Goal: Task Accomplishment & Management: Manage account settings

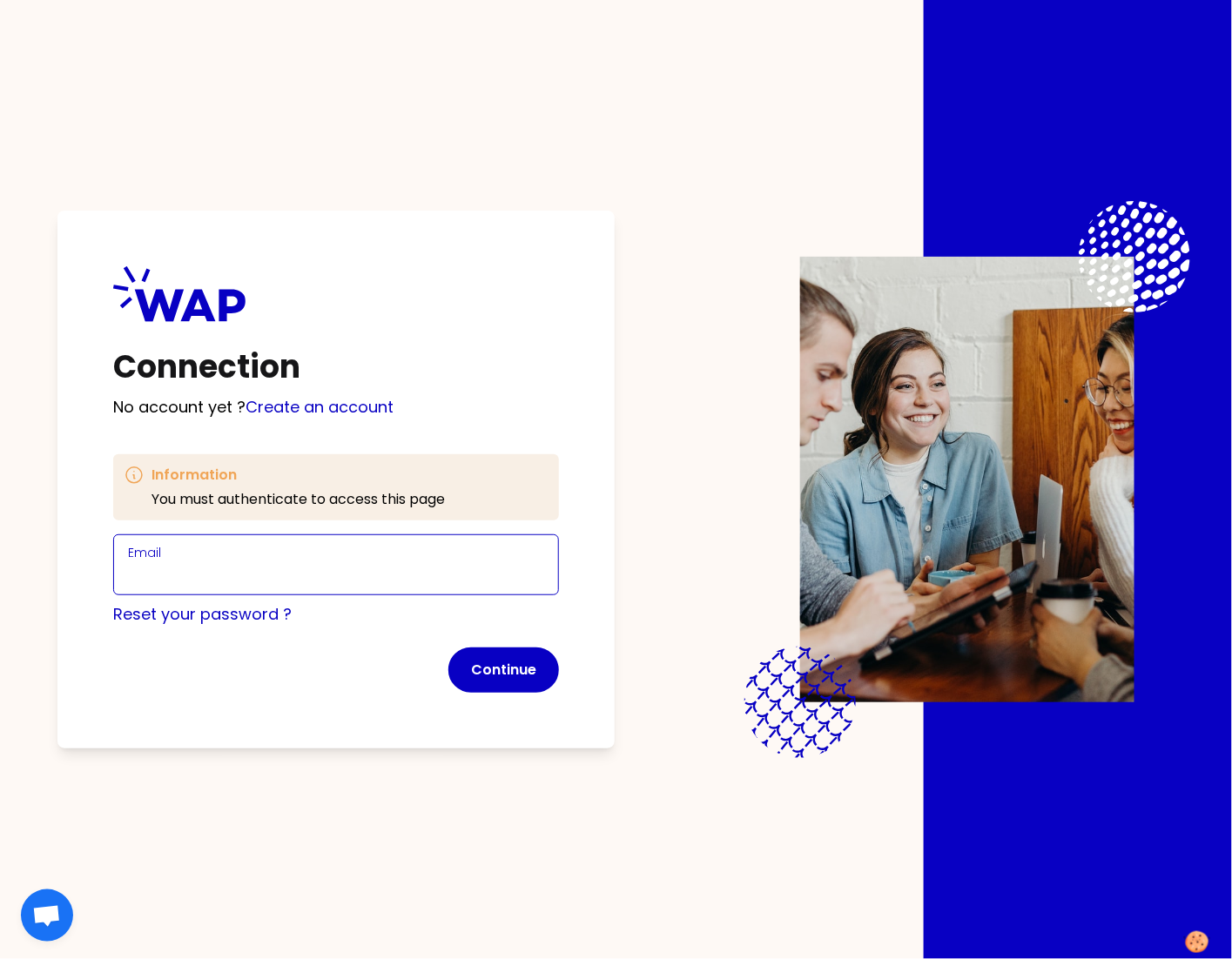
click at [298, 585] on input "Email" at bounding box center [336, 575] width 416 height 24
click at [259, 574] on input "[PERSON_NAME][EMAIL_ADDRESS][DOMAIN_NAME]" at bounding box center [336, 575] width 416 height 24
type input "[PERSON_NAME][EMAIL_ADDRESS][DOMAIN_NAME]"
click button "Continue" at bounding box center [503, 670] width 111 height 46
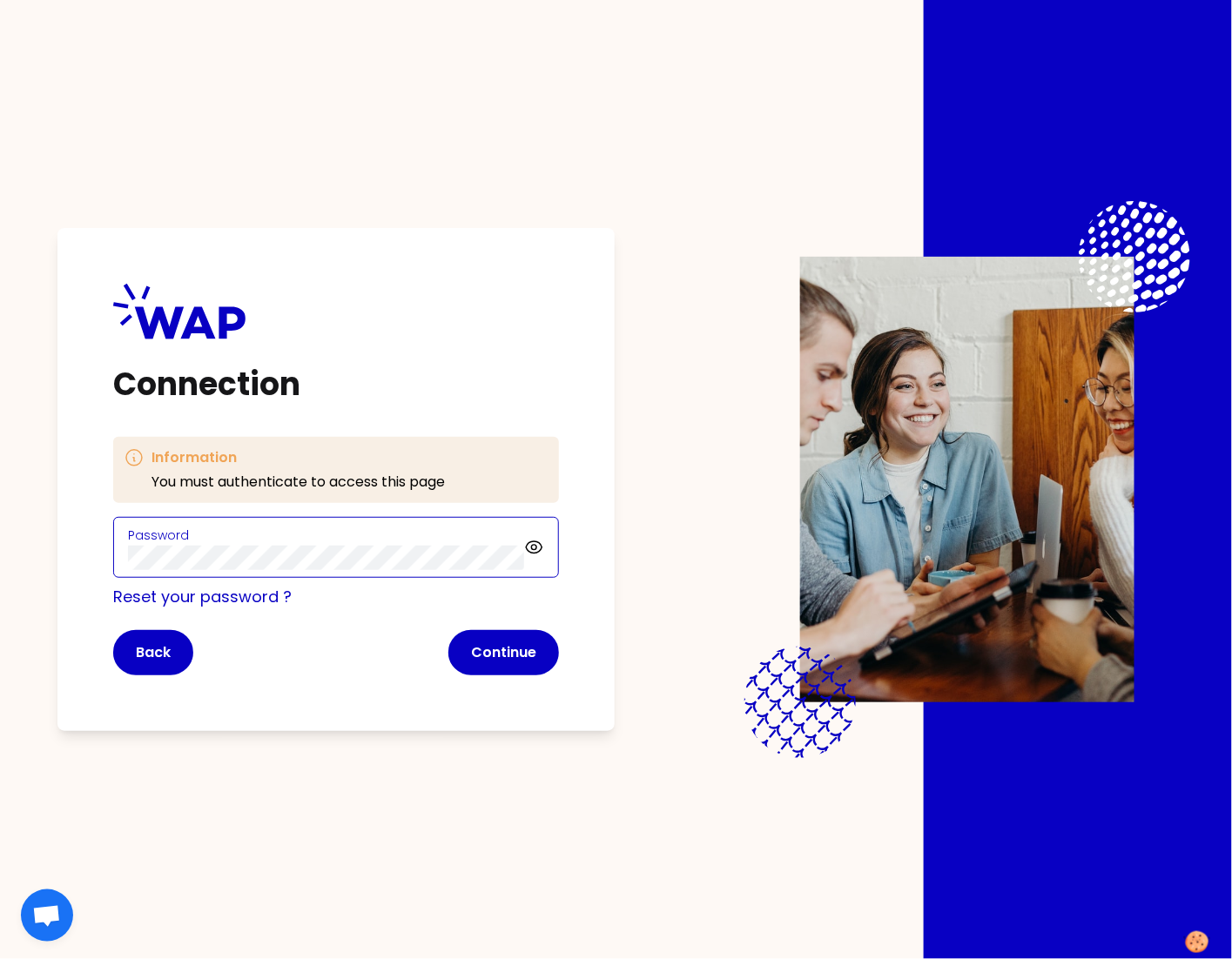
click button "Continue" at bounding box center [503, 652] width 111 height 46
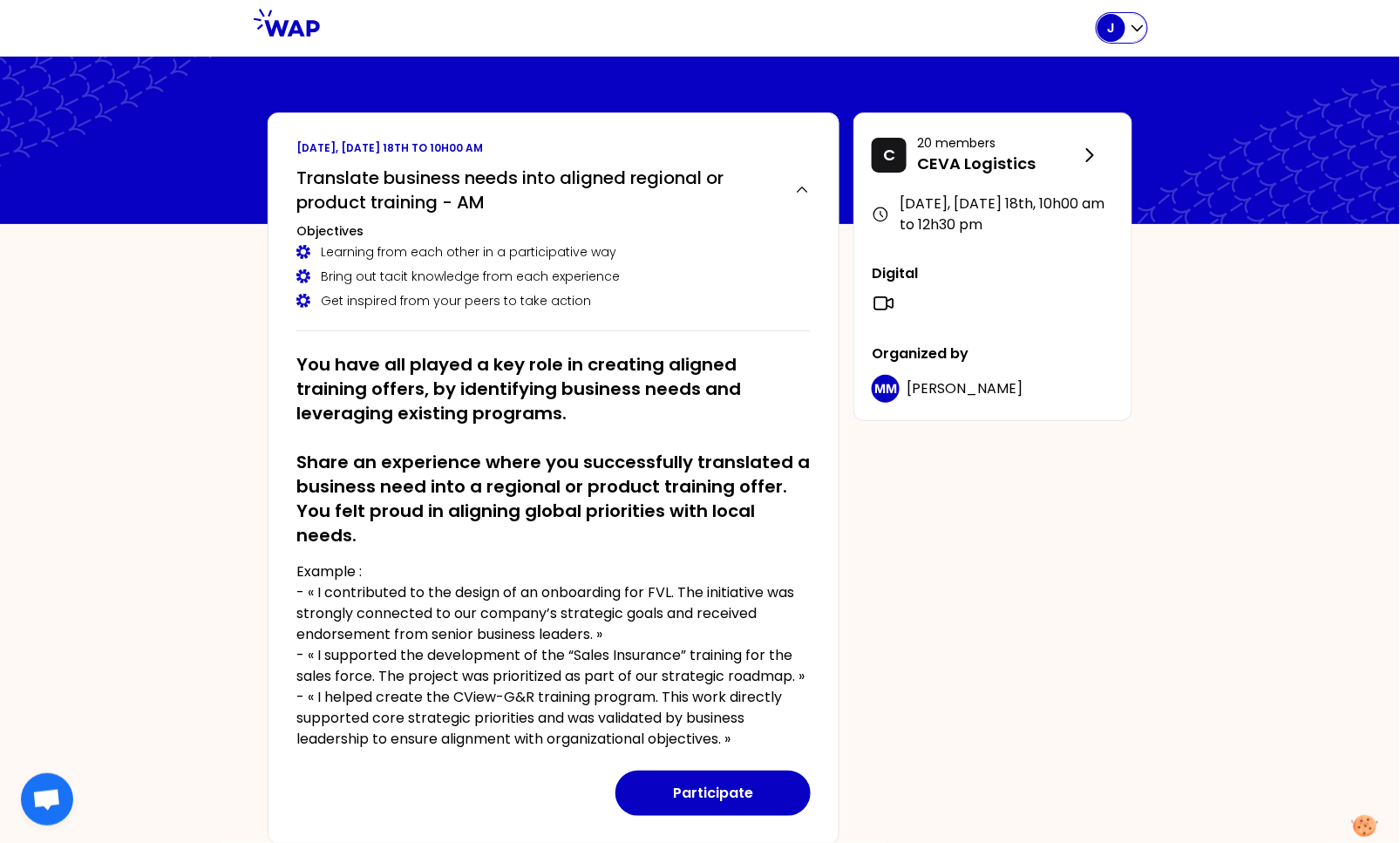
click at [1124, 31] on div "J" at bounding box center [1111, 28] width 28 height 28
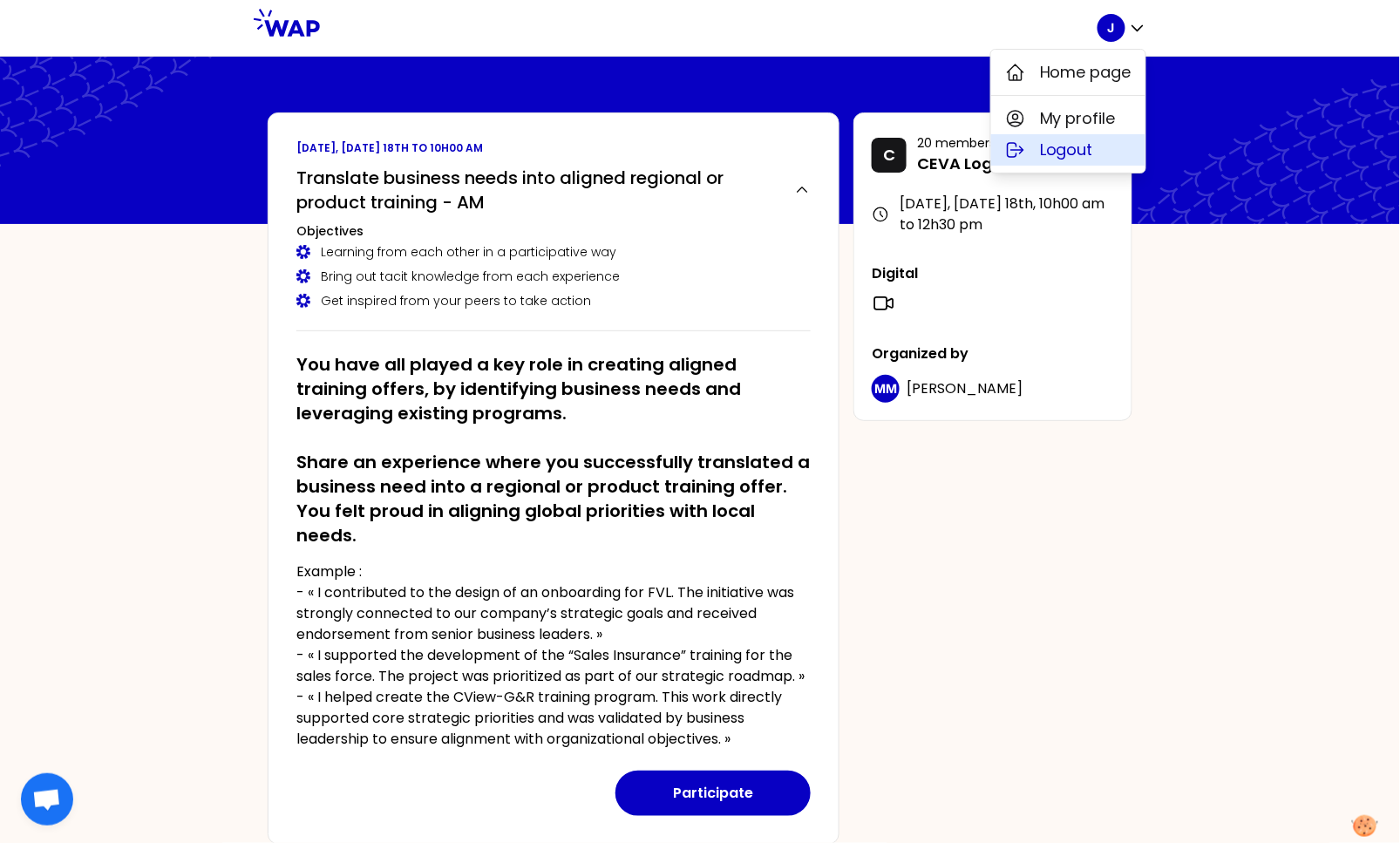
click at [1068, 146] on span "Logout" at bounding box center [1067, 150] width 53 height 24
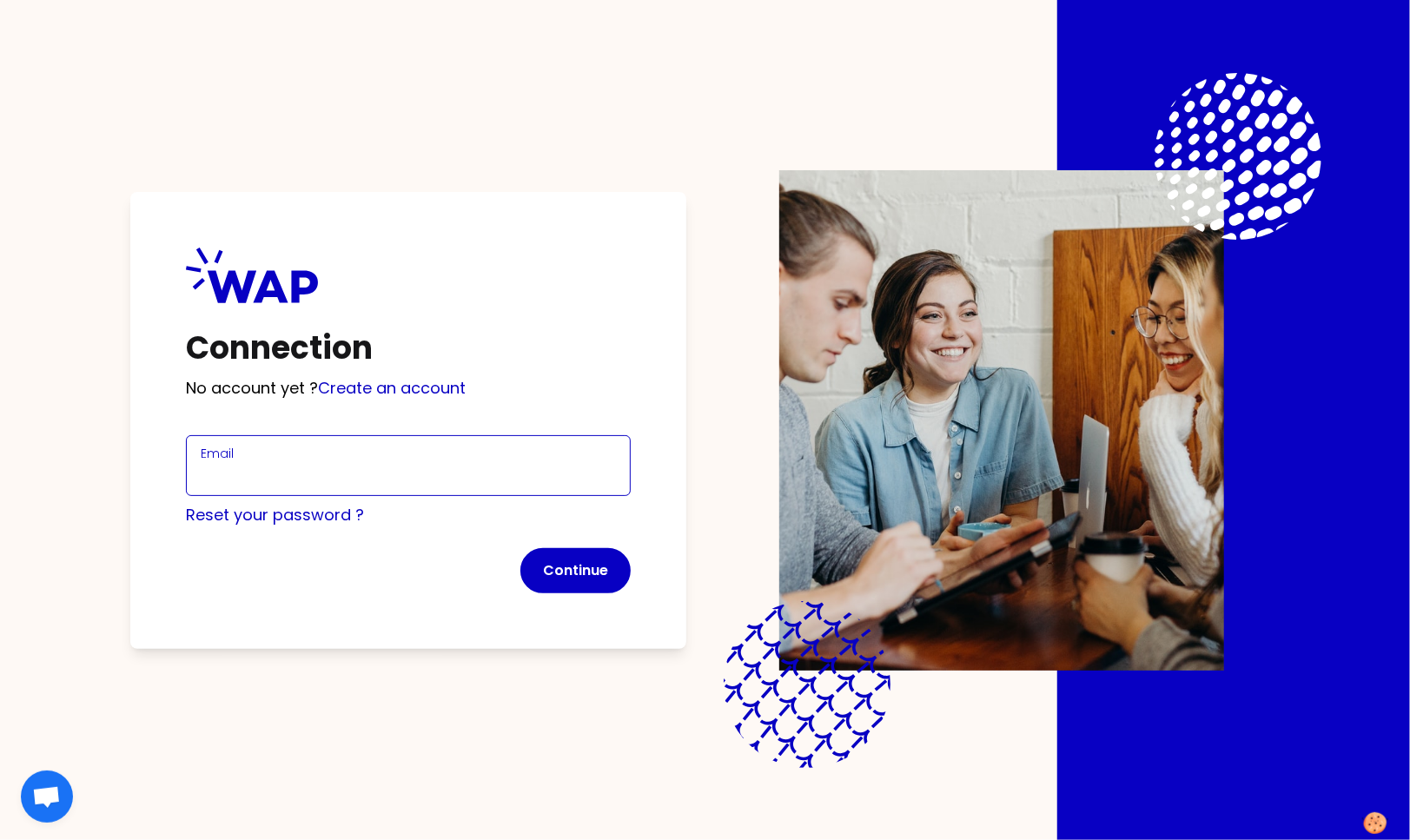
click at [251, 470] on input "Email" at bounding box center [408, 476] width 416 height 24
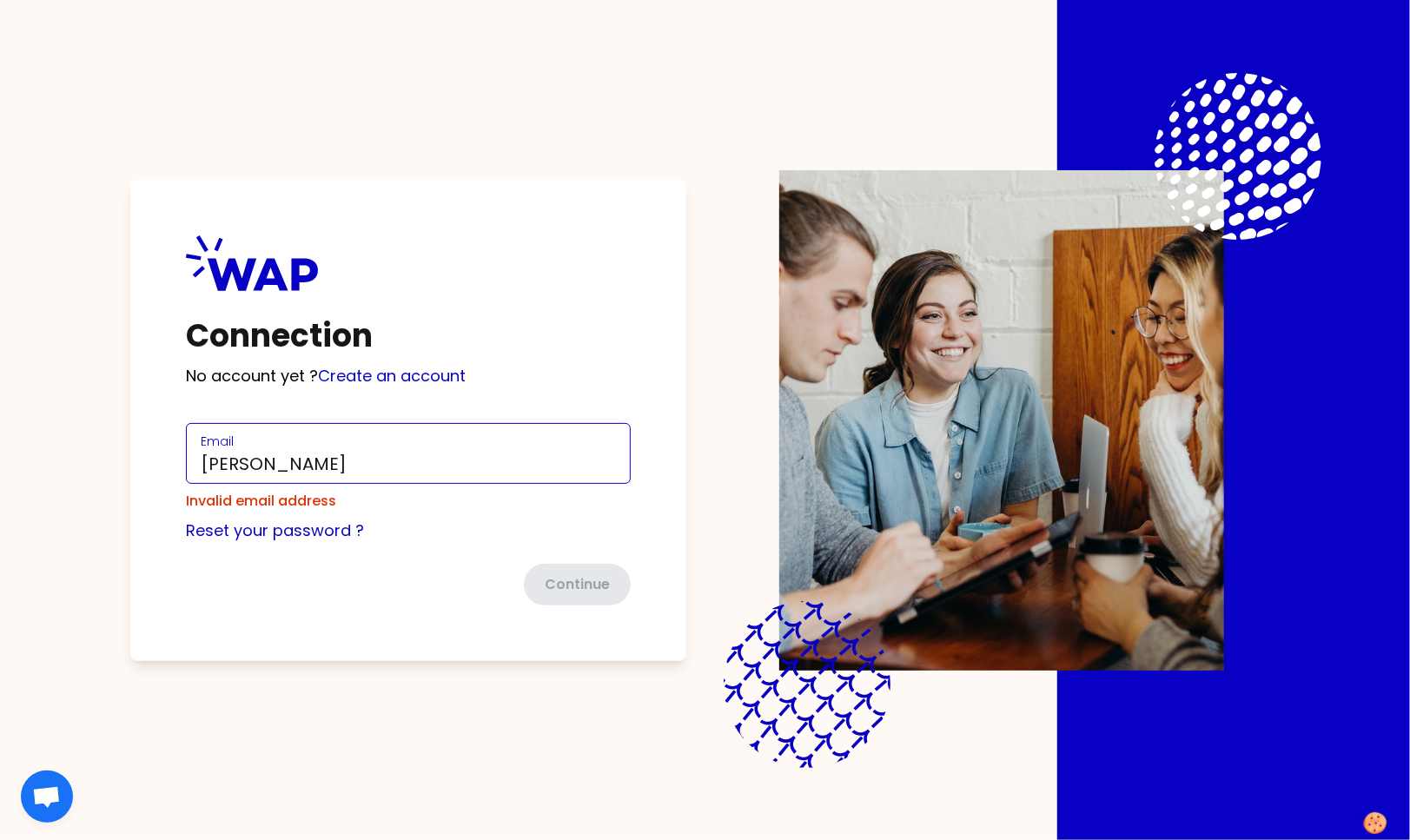
click at [248, 458] on input "[PERSON_NAME]" at bounding box center [408, 464] width 416 height 24
paste input "[PERSON_NAME][EMAIL_ADDRESS][PERSON_NAME][DOMAIN_NAME]"
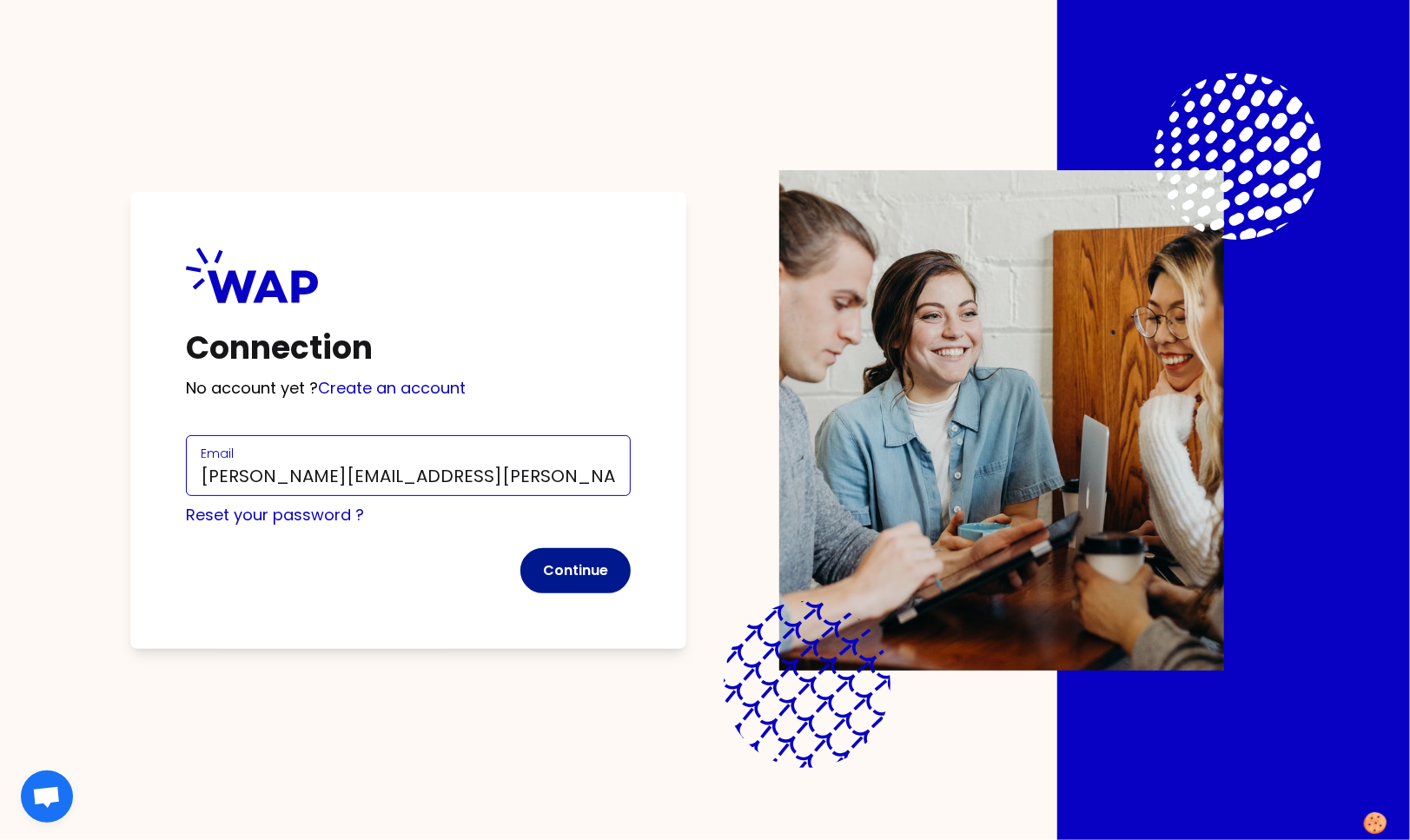
type input "[PERSON_NAME][EMAIL_ADDRESS][PERSON_NAME][DOMAIN_NAME]"
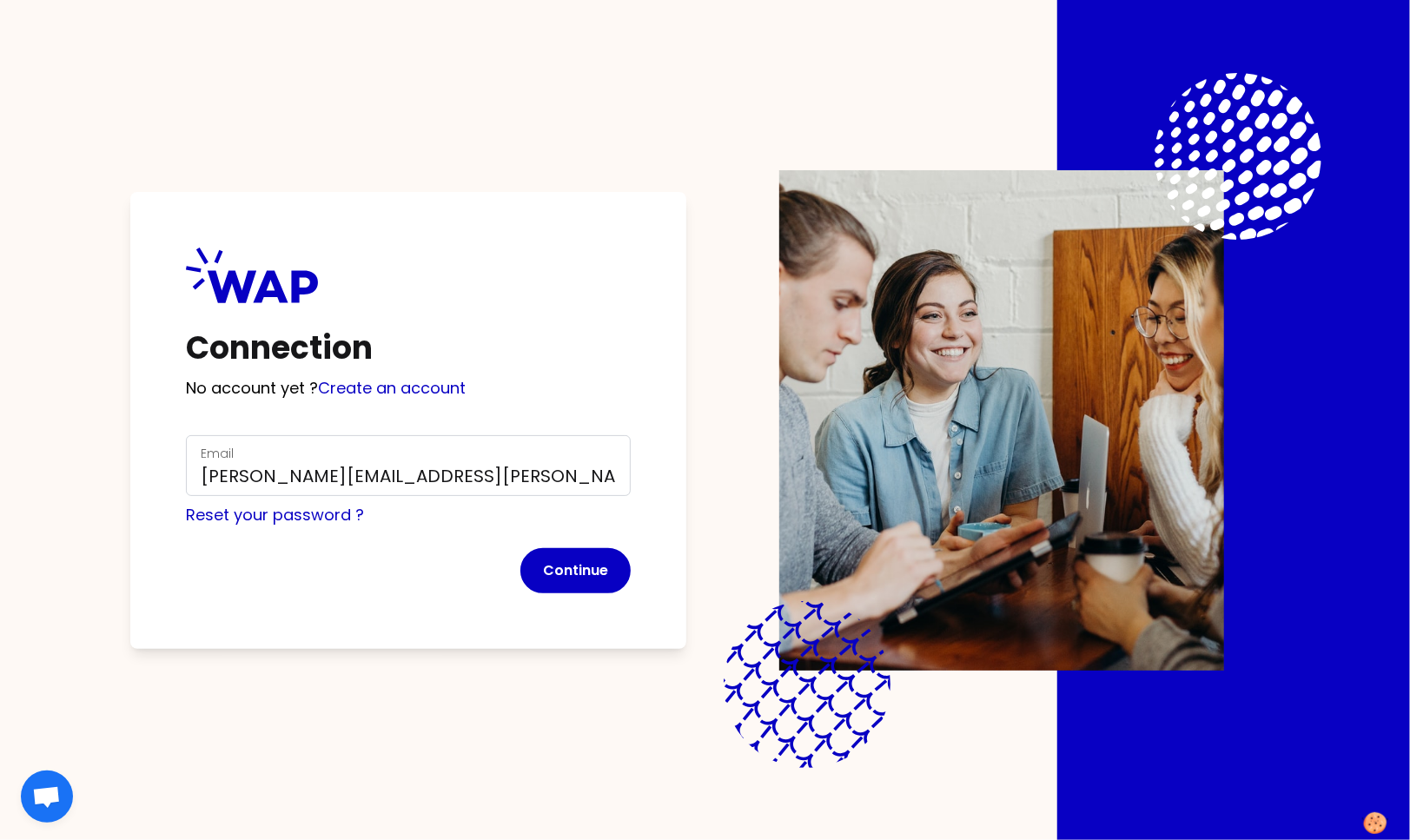
drag, startPoint x: 578, startPoint y: 577, endPoint x: 199, endPoint y: 412, distance: 413.4
click at [576, 575] on button "Continue" at bounding box center [575, 570] width 110 height 45
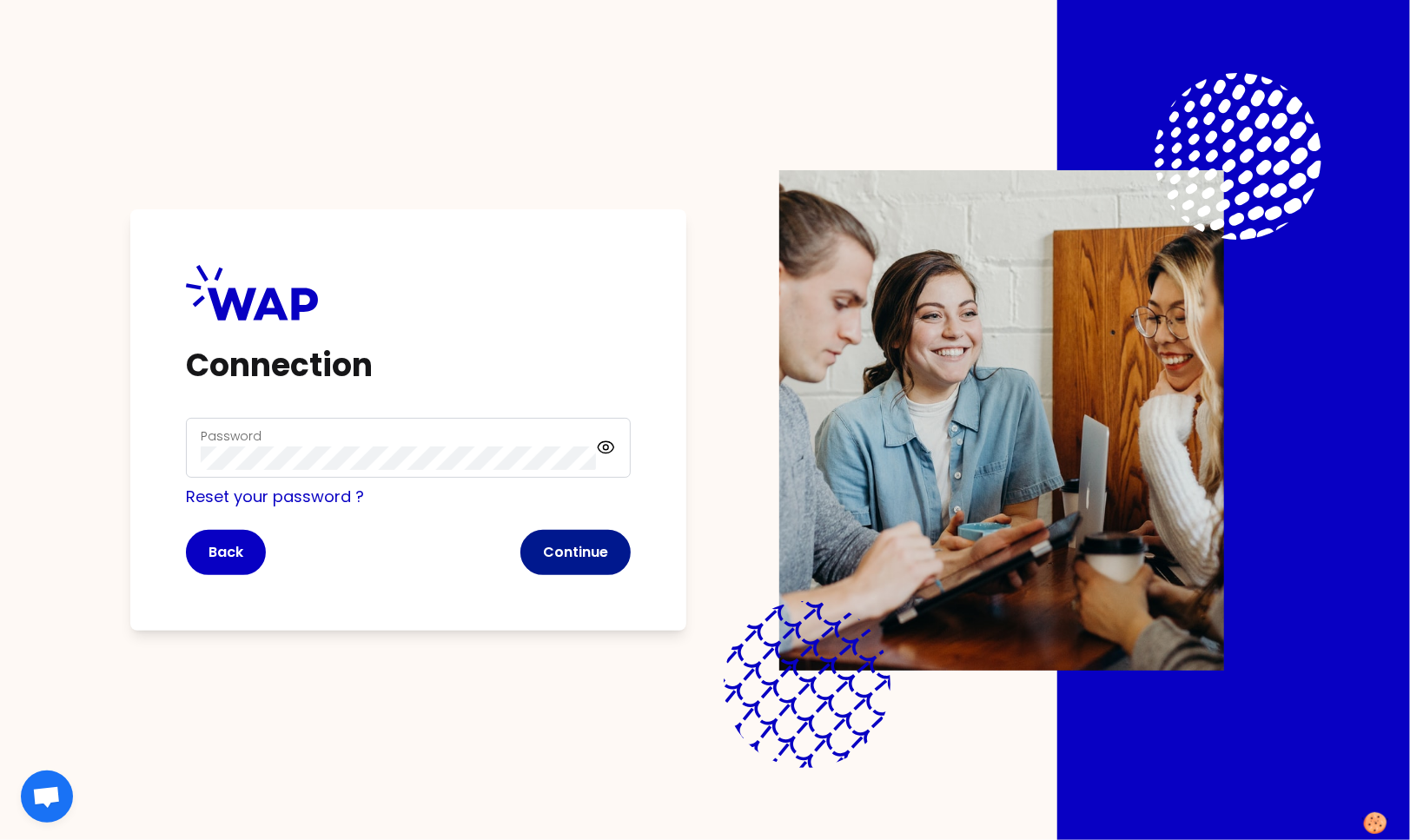
click at [574, 539] on button "Continue" at bounding box center [575, 552] width 110 height 45
